Goal: Check status: Check status

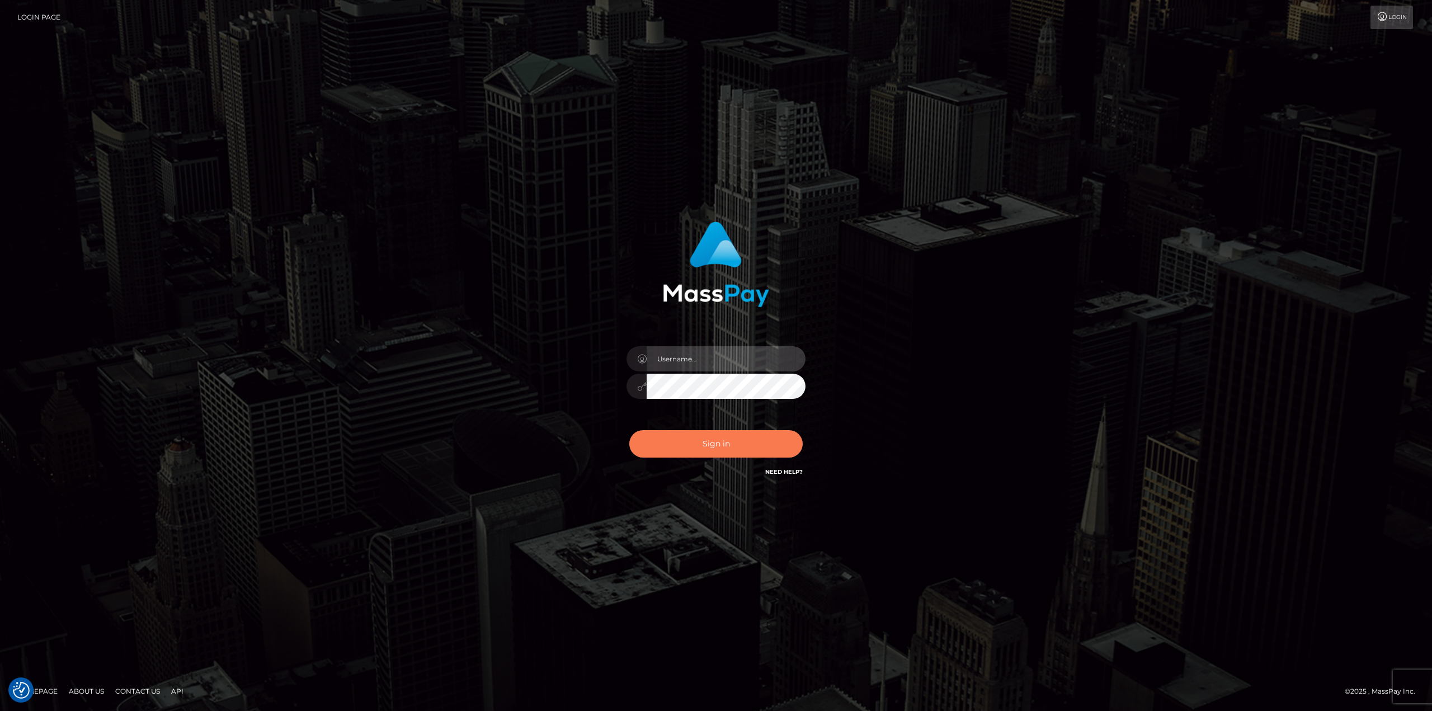
type input "klaudette.ace"
click at [714, 437] on button "Sign in" at bounding box center [715, 443] width 173 height 27
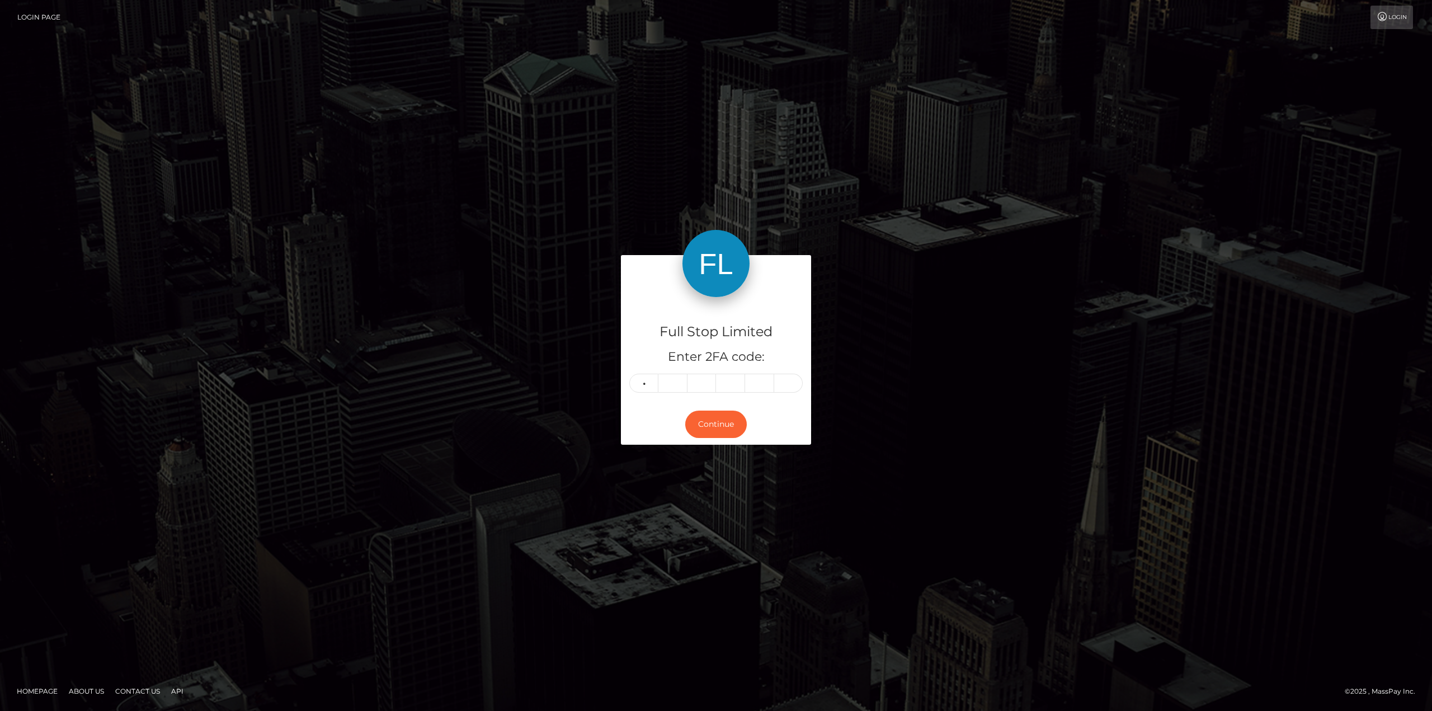
type input "3"
type input "6"
type input "0"
type input "3"
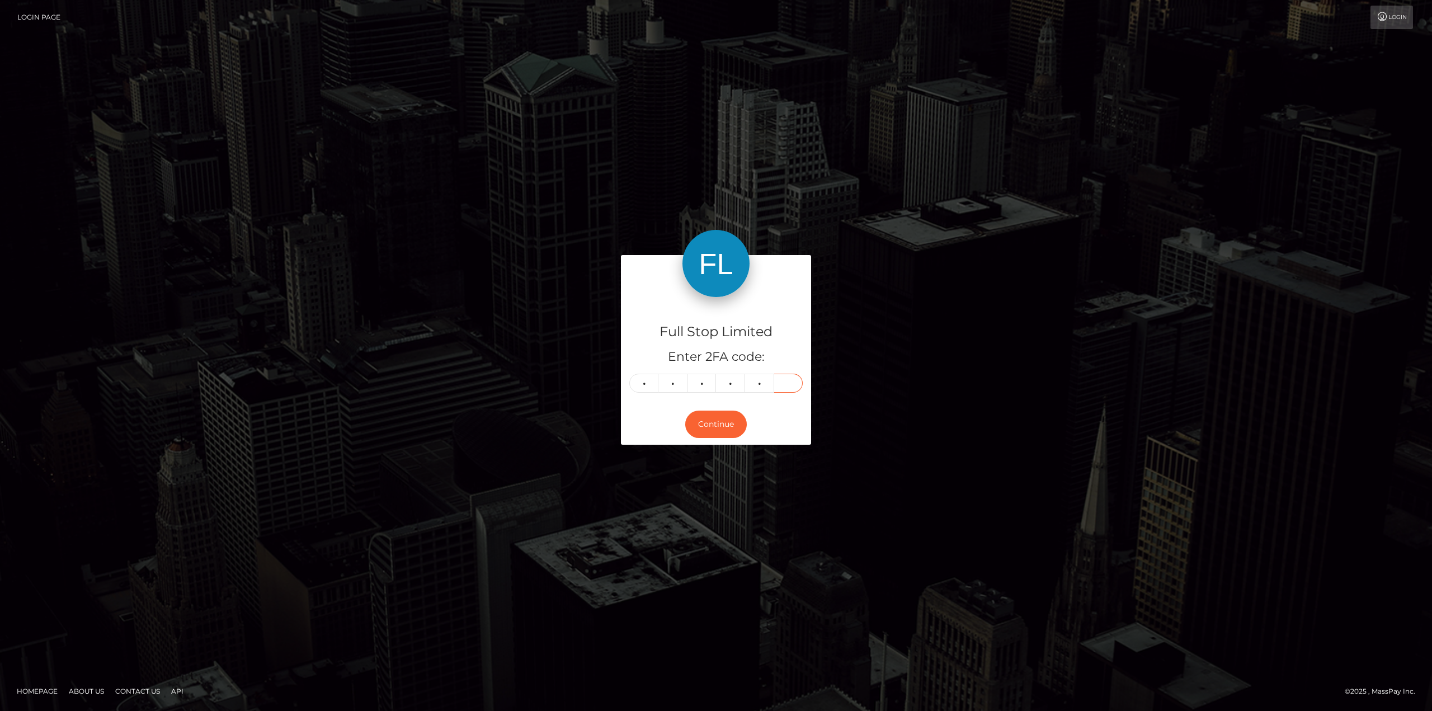
type input "2"
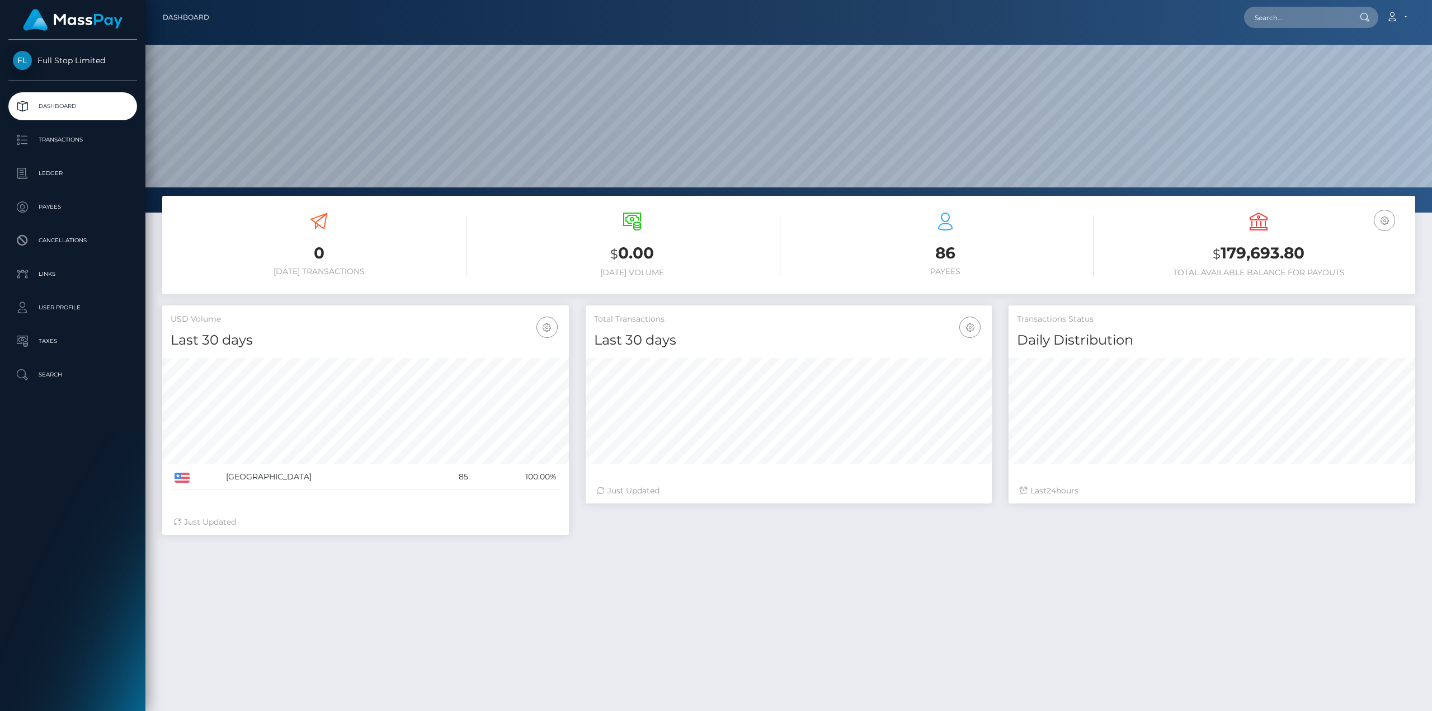
scroll to position [199, 406]
copy h3 "179,693.80"
drag, startPoint x: 1317, startPoint y: 249, endPoint x: 1219, endPoint y: 249, distance: 97.9
click at [1219, 249] on h3 "$ 179,693.80" at bounding box center [1258, 253] width 296 height 23
